Goal: Check status: Check status

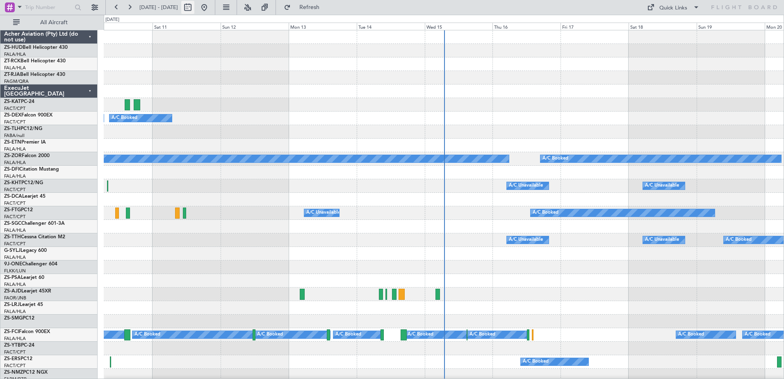
click at [194, 10] on button at bounding box center [187, 7] width 13 height 13
select select "10"
select select "2025"
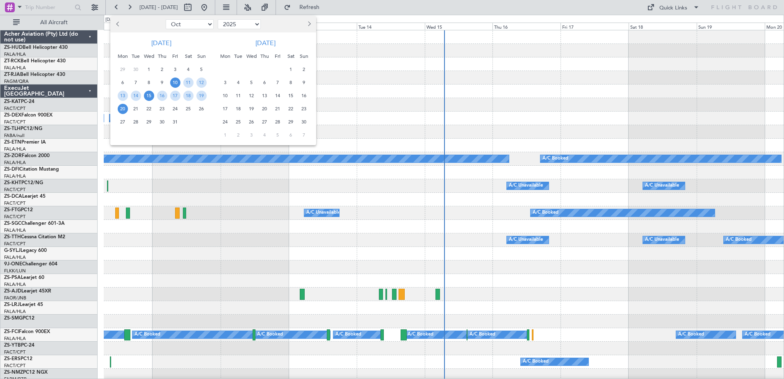
click at [148, 96] on span "15" at bounding box center [149, 96] width 10 height 10
click at [160, 97] on span "16" at bounding box center [162, 96] width 10 height 10
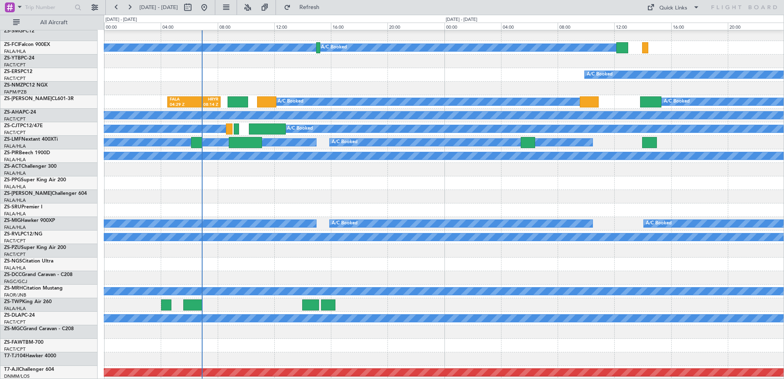
scroll to position [409, 0]
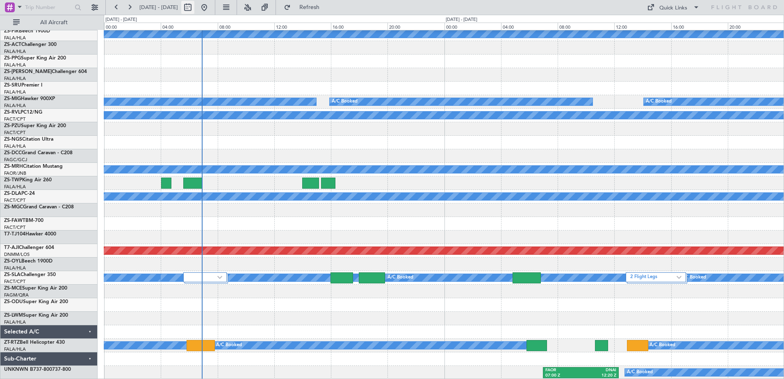
click at [194, 5] on button at bounding box center [187, 7] width 13 height 13
select select "10"
select select "2025"
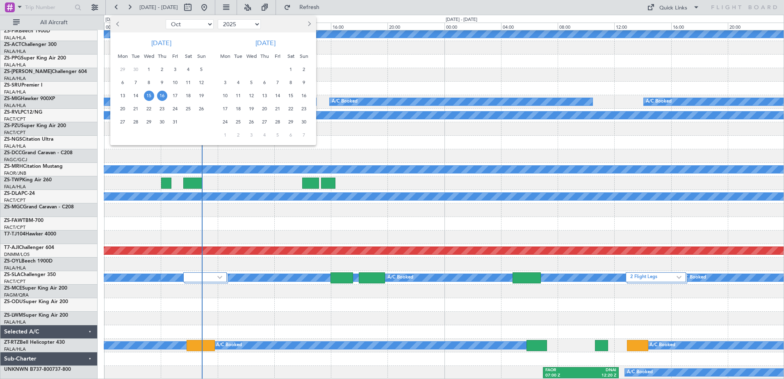
click at [175, 95] on span "17" at bounding box center [175, 96] width 10 height 10
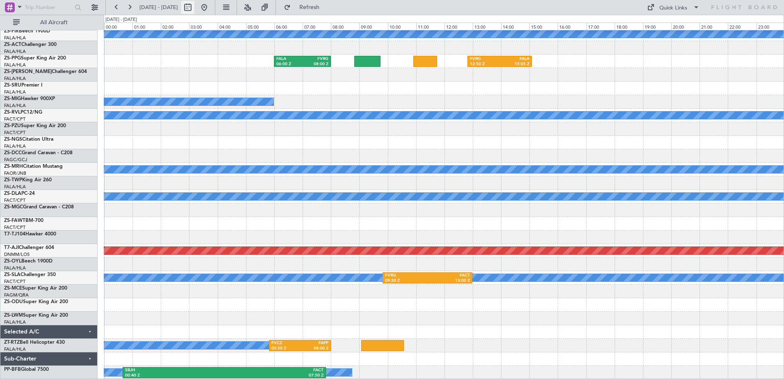
click at [194, 7] on button at bounding box center [187, 7] width 13 height 13
select select "10"
select select "2025"
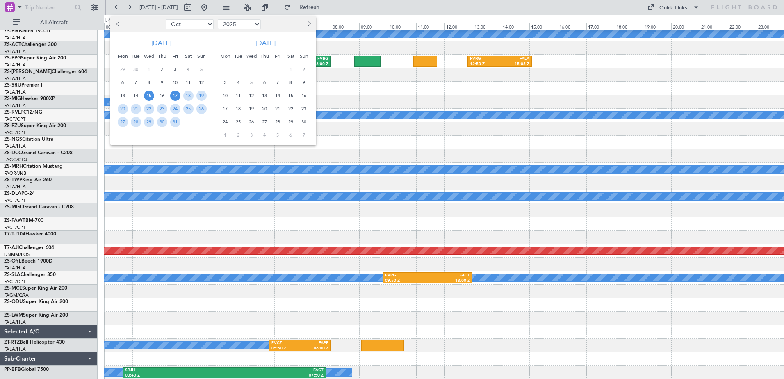
click at [150, 97] on span "15" at bounding box center [149, 96] width 10 height 10
click at [161, 98] on span "16" at bounding box center [162, 96] width 10 height 10
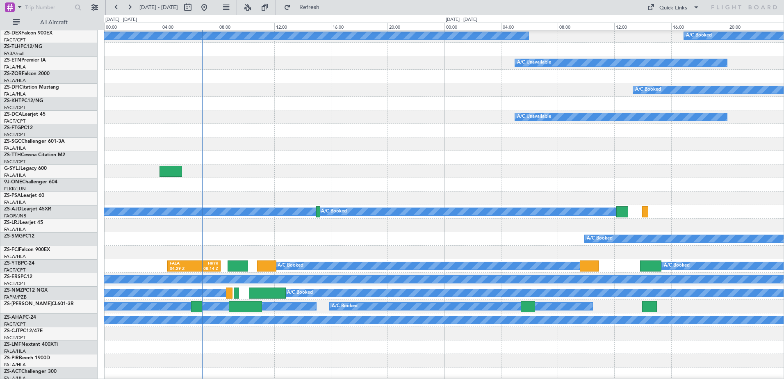
scroll to position [123, 0]
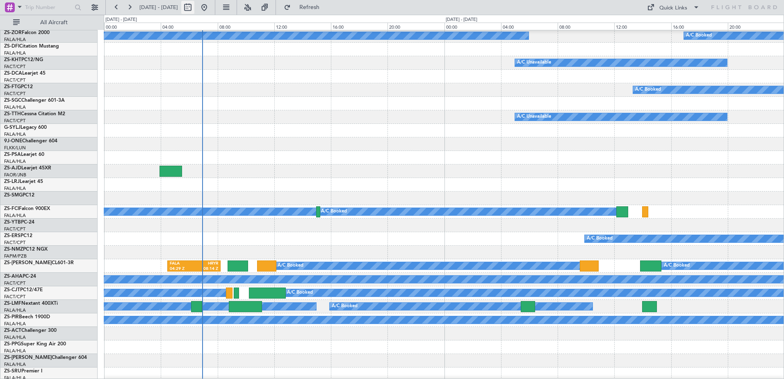
click at [194, 8] on button at bounding box center [187, 7] width 13 height 13
select select "10"
select select "2025"
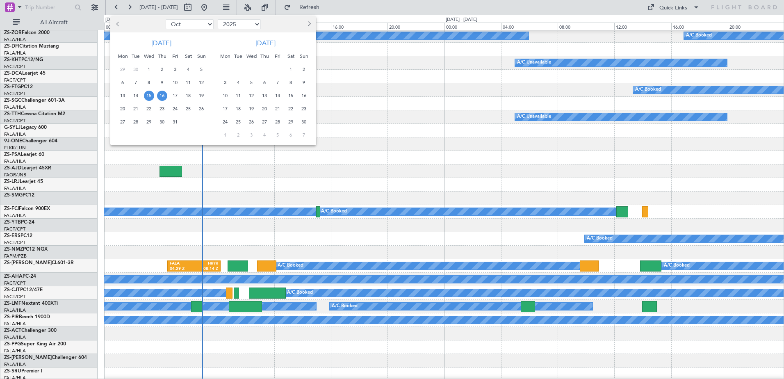
click at [148, 98] on span "15" at bounding box center [149, 96] width 10 height 10
click at [162, 96] on span "16" at bounding box center [162, 96] width 10 height 10
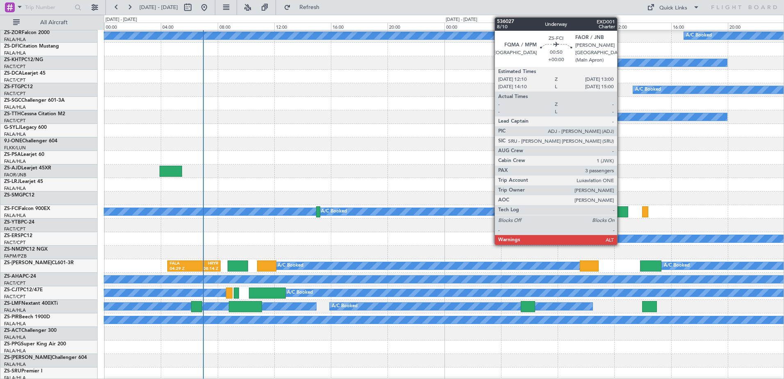
click at [620, 211] on div at bounding box center [622, 211] width 12 height 11
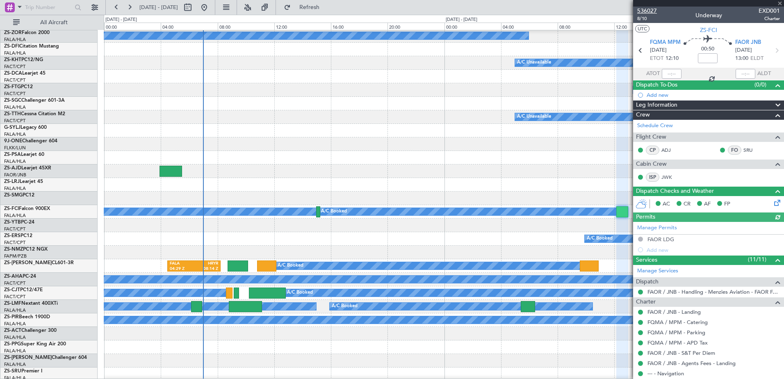
click at [651, 9] on span "536027" at bounding box center [647, 11] width 20 height 9
